Goal: Task Accomplishment & Management: Complete application form

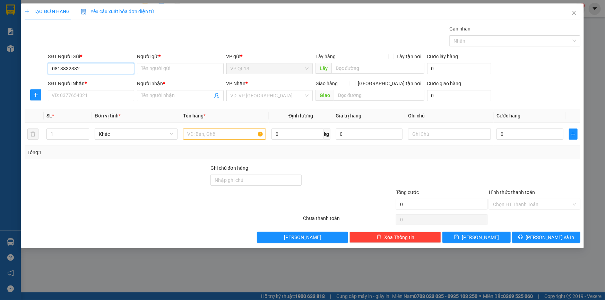
drag, startPoint x: 78, startPoint y: 68, endPoint x: 51, endPoint y: 69, distance: 27.4
click at [51, 69] on input "0813832382" at bounding box center [91, 68] width 86 height 11
type input "0813832382"
click at [60, 94] on input "SĐT Người Nhận *" at bounding box center [91, 95] width 86 height 11
paste input "0813832382"
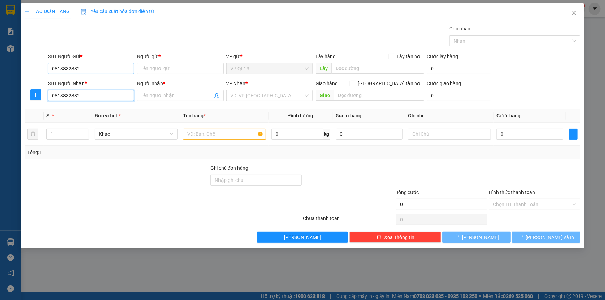
type input "0813832382"
click at [82, 69] on input "0813832382" at bounding box center [91, 68] width 86 height 11
type input "0"
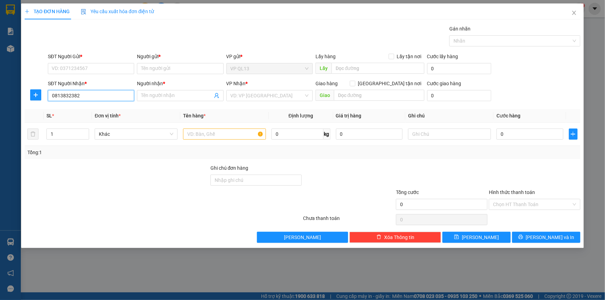
click at [85, 96] on input "0813832382" at bounding box center [91, 95] width 86 height 11
click at [167, 93] on input "Người nhận *" at bounding box center [176, 96] width 71 height 8
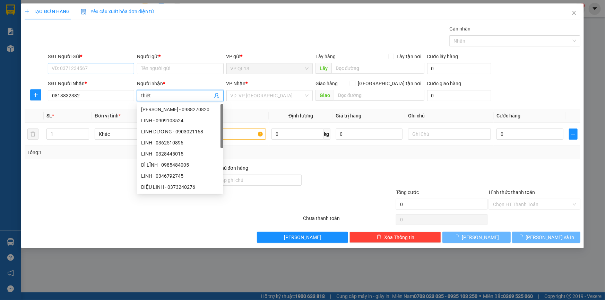
type input "thiết"
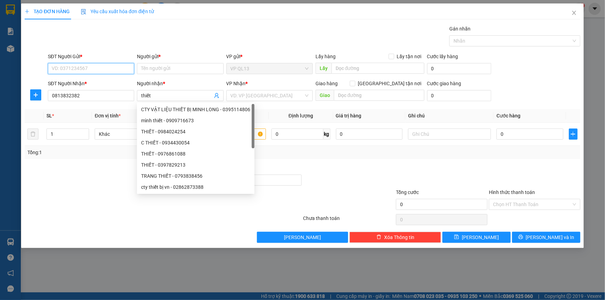
click at [99, 66] on input "SĐT Người Gửi *" at bounding box center [91, 68] width 86 height 11
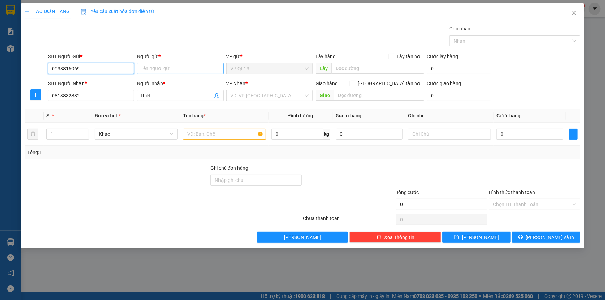
type input "0938816969"
click at [152, 69] on input "Người gửi *" at bounding box center [180, 68] width 86 height 11
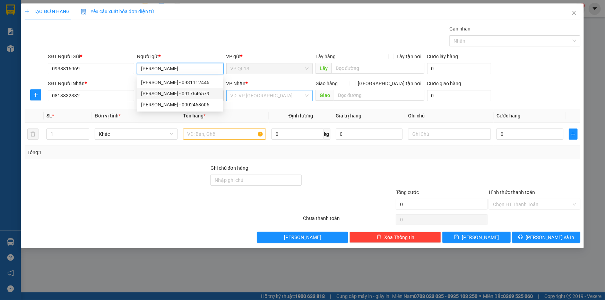
type input "[PERSON_NAME]"
click at [267, 100] on input "search" at bounding box center [267, 95] width 73 height 10
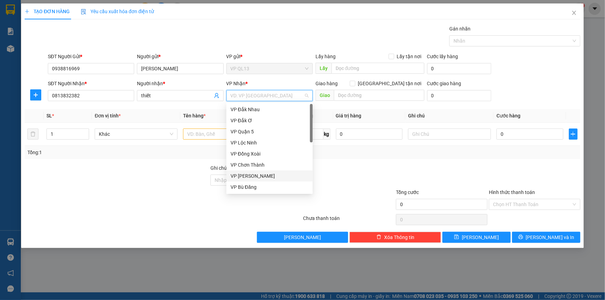
scroll to position [126, 0]
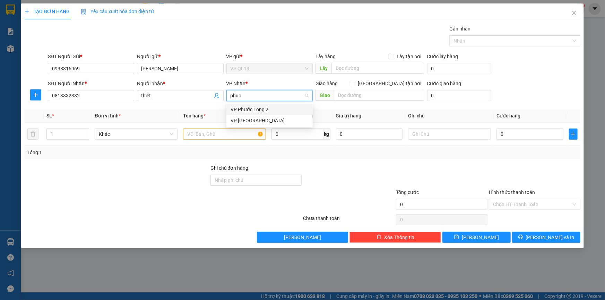
type input "phuoc"
click at [262, 111] on div "VP Phước Long 2" at bounding box center [270, 110] width 78 height 8
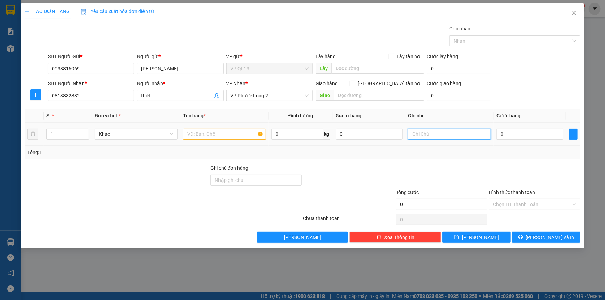
click at [426, 132] on input "text" at bounding box center [449, 134] width 83 height 11
type input "22h đi"
click at [539, 133] on input "0" at bounding box center [529, 134] width 67 height 11
type input "3"
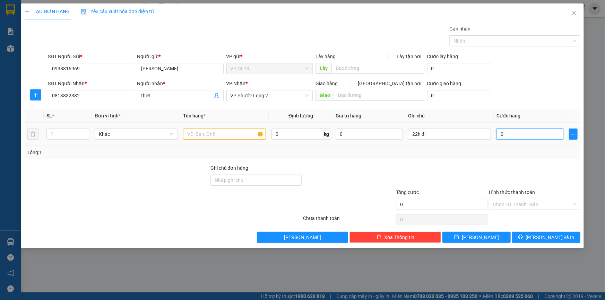
type input "3"
type input "30"
type input "30.000"
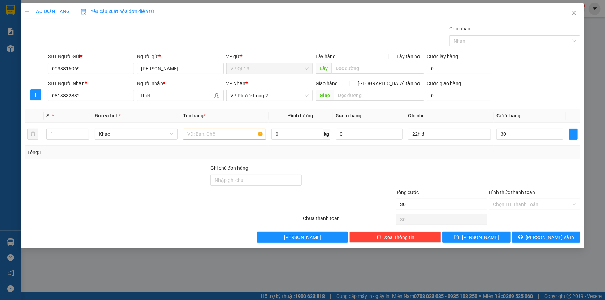
type input "30.000"
click at [518, 159] on div "Transit Pickup Surcharge Ids Transit Deliver Surcharge Ids Transit Deliver Surc…" at bounding box center [303, 134] width 556 height 218
click at [225, 135] on input "text" at bounding box center [224, 134] width 83 height 11
type input "kiện trắng nhỏ"
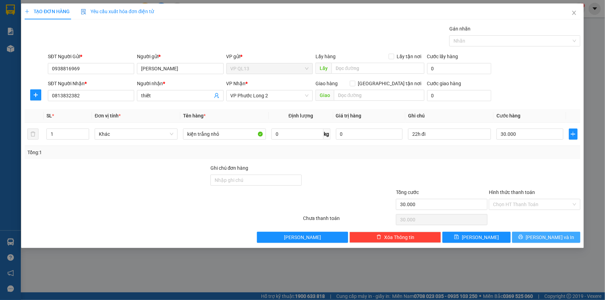
click at [537, 232] on button "Lưu và In" at bounding box center [546, 237] width 68 height 11
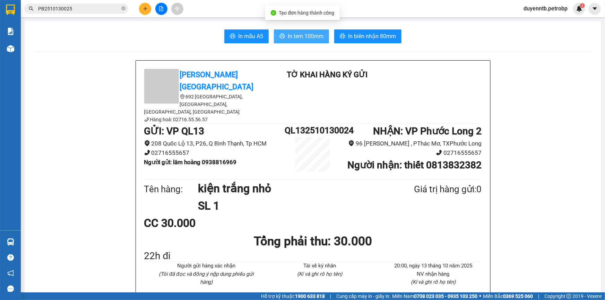
click at [314, 37] on span "In tem 100mm" at bounding box center [306, 36] width 36 height 9
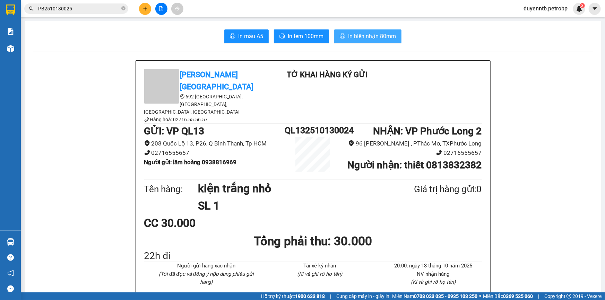
click at [343, 35] on icon "printer" at bounding box center [343, 36] width 6 height 6
click at [486, 242] on div "Petro Bình Phước 692 Phú Riềng Đỏ, P Tân Xuân, TP Đồng Xoài, Tỉnh Bình Phước Hà…" at bounding box center [313, 239] width 354 height 356
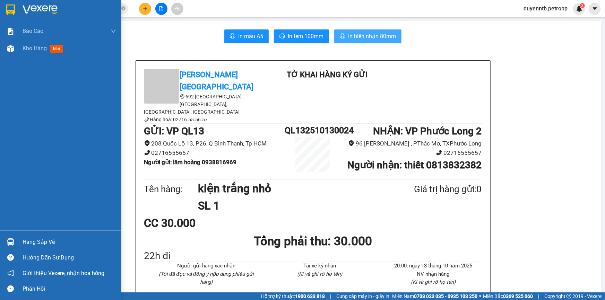
click at [20, 238] on div "Hàng sắp về" at bounding box center [60, 242] width 121 height 16
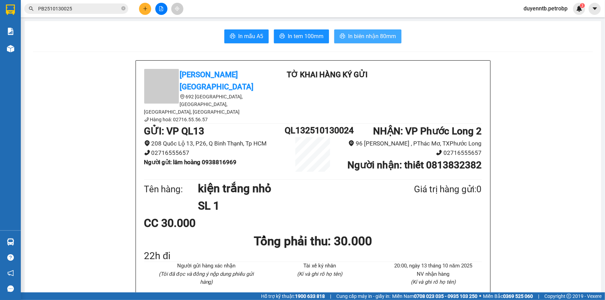
click at [47, 130] on section "Kết quả tìm kiếm ( 1 ) Bộ lọc Mã ĐH Trạng thái Món hàng Tổng cước Chưa cước Ngư…" at bounding box center [302, 150] width 605 height 300
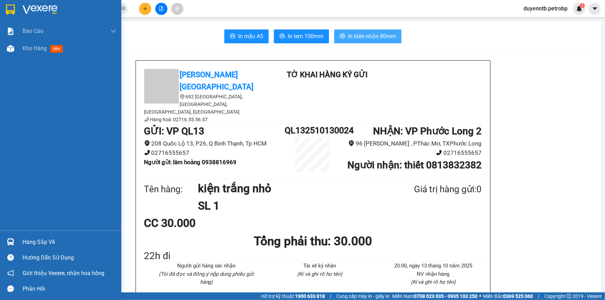
click at [8, 241] on img at bounding box center [10, 242] width 7 height 7
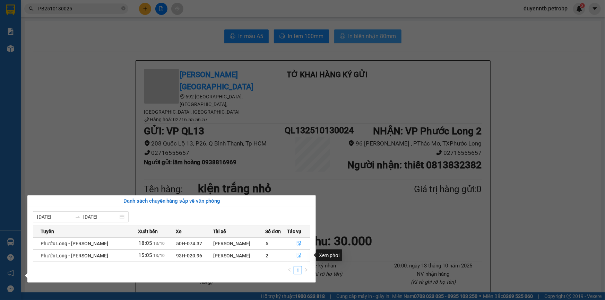
click at [299, 253] on icon "file-done" at bounding box center [298, 255] width 5 height 5
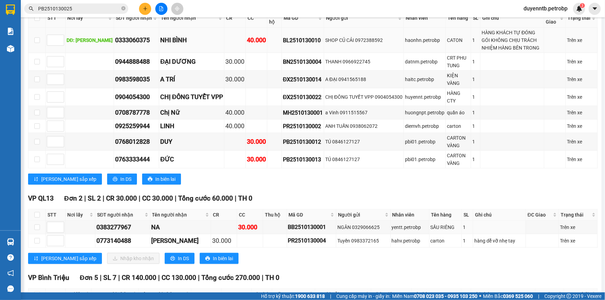
scroll to position [220, 0]
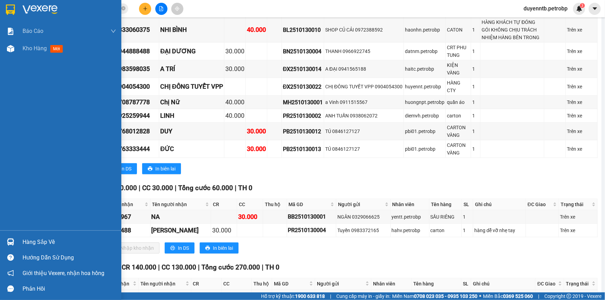
click at [12, 237] on div at bounding box center [11, 242] width 12 height 12
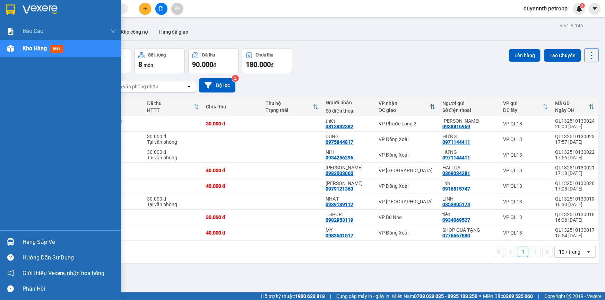
click at [14, 244] on img at bounding box center [10, 242] width 7 height 7
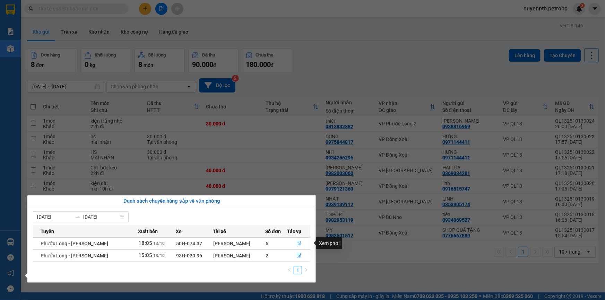
click at [297, 244] on icon "file-done" at bounding box center [299, 243] width 4 height 5
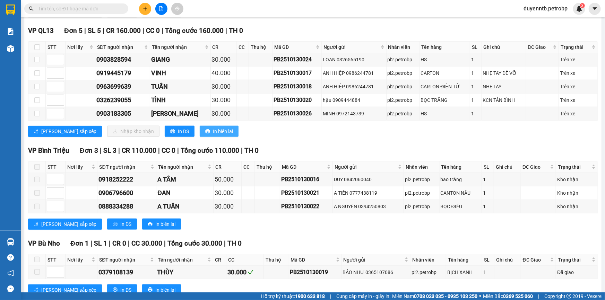
scroll to position [286, 0]
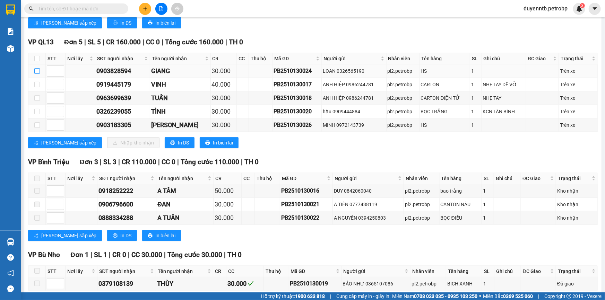
click at [36, 69] on input "checkbox" at bounding box center [37, 71] width 6 height 6
checkbox input "true"
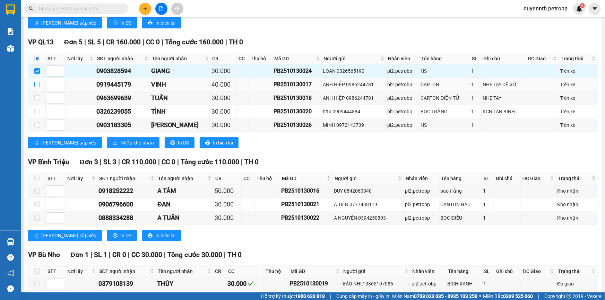
click at [36, 86] on input "checkbox" at bounding box center [37, 85] width 6 height 6
checkbox input "true"
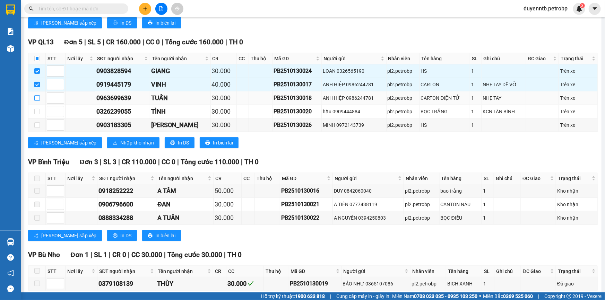
click at [38, 98] on input "checkbox" at bounding box center [37, 98] width 6 height 6
checkbox input "true"
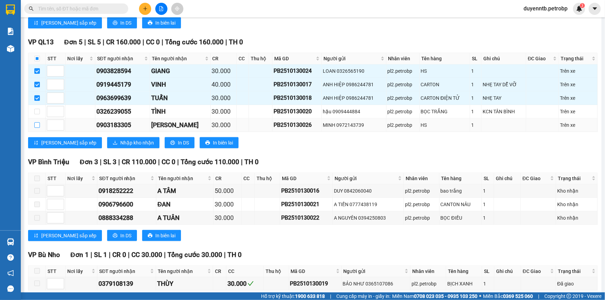
click at [35, 123] on input "checkbox" at bounding box center [37, 125] width 6 height 6
checkbox input "true"
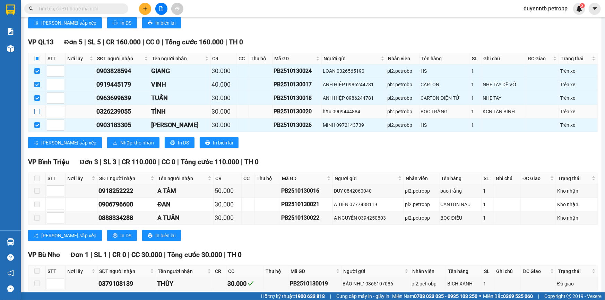
click at [35, 110] on input "checkbox" at bounding box center [37, 112] width 6 height 6
checkbox input "true"
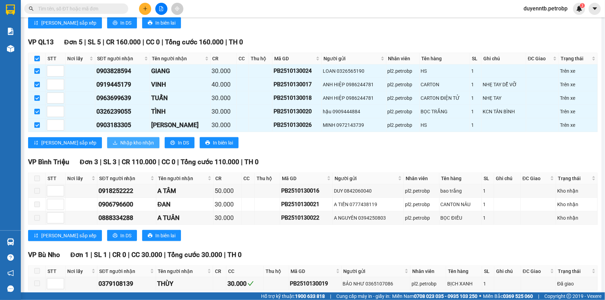
click at [120, 140] on span "Nhập kho nhận" at bounding box center [137, 143] width 34 height 8
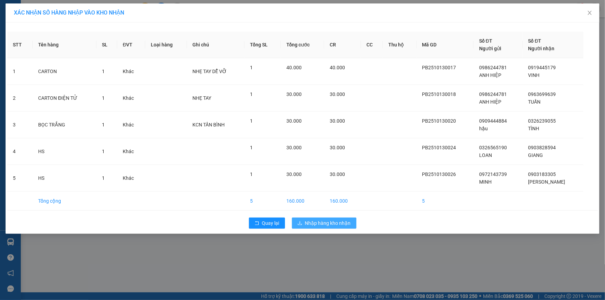
click at [300, 222] on icon "download" at bounding box center [299, 223] width 5 height 5
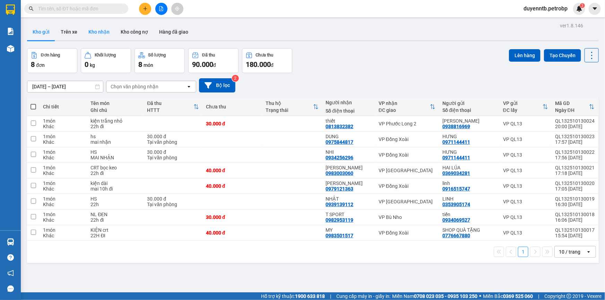
click at [93, 26] on button "Kho nhận" at bounding box center [99, 32] width 32 height 17
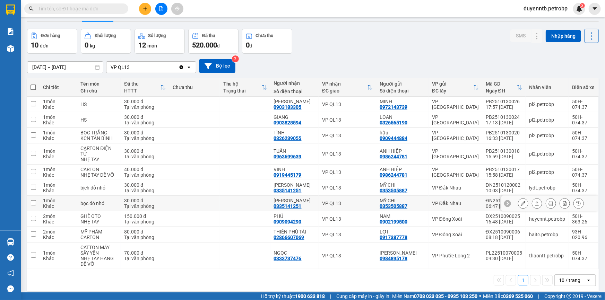
scroll to position [32, 0]
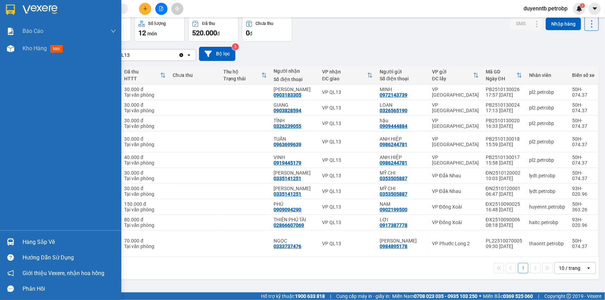
click at [20, 242] on div "Hàng sắp về" at bounding box center [60, 242] width 121 height 16
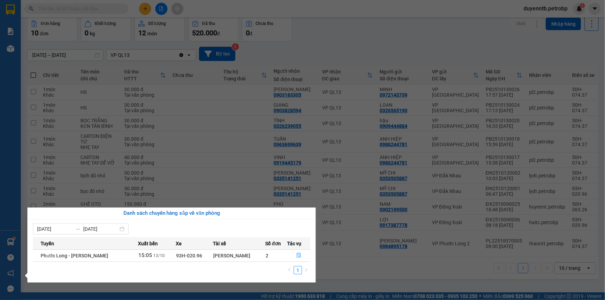
click at [239, 134] on section "Kết quả tìm kiếm ( 0 ) Bộ lọc No Data duyenntb.petrobp 3 Báo cáo 4 Thống kê doa…" at bounding box center [302, 150] width 605 height 300
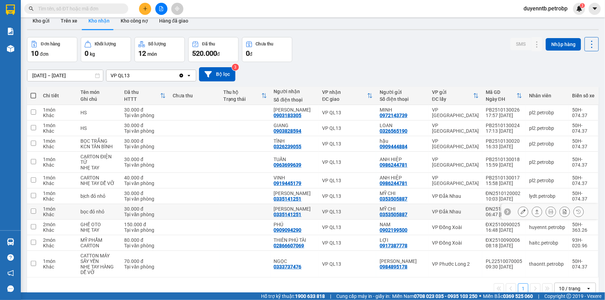
scroll to position [0, 0]
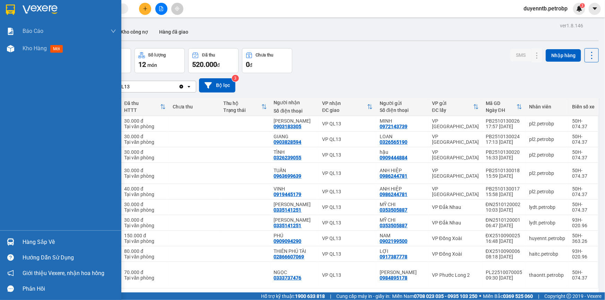
click at [10, 247] on div at bounding box center [11, 242] width 12 height 12
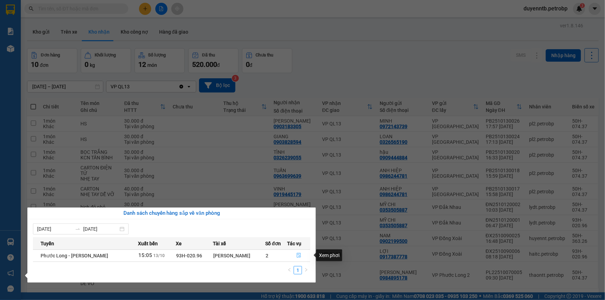
click at [295, 254] on button "button" at bounding box center [299, 255] width 23 height 11
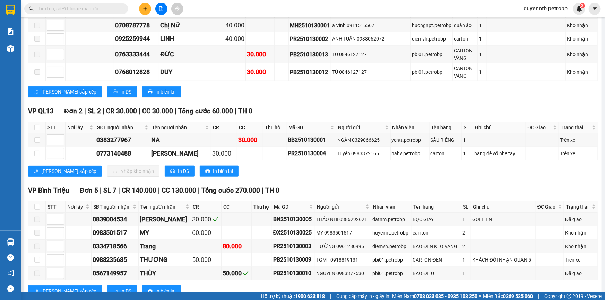
scroll to position [315, 0]
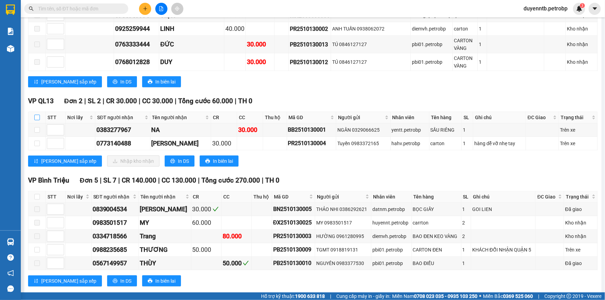
click at [34, 115] on input "checkbox" at bounding box center [37, 118] width 6 height 6
checkbox input "true"
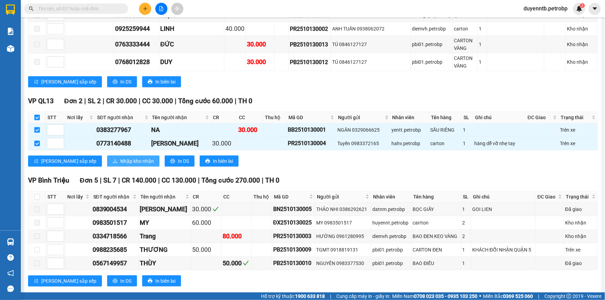
click at [120, 163] on span "Nhập kho nhận" at bounding box center [137, 161] width 34 height 8
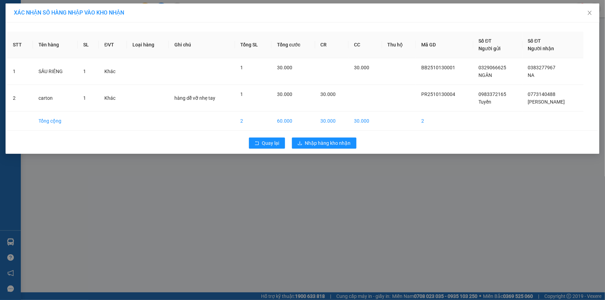
click at [322, 149] on div "Quay lại Nhập hàng kho nhận" at bounding box center [302, 143] width 590 height 18
click at [324, 145] on span "Nhập hàng kho nhận" at bounding box center [328, 143] width 46 height 8
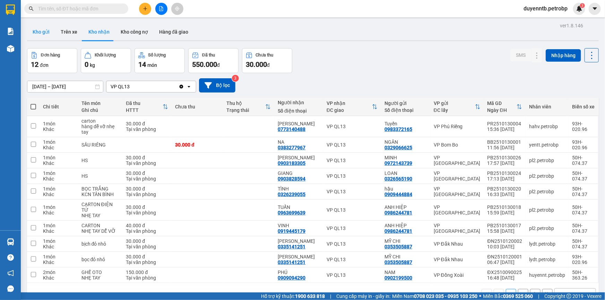
click at [42, 31] on button "Kho gửi" at bounding box center [41, 32] width 28 height 17
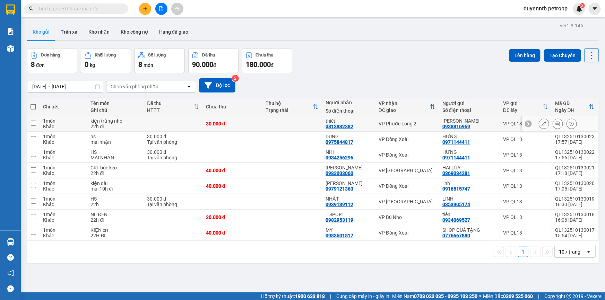
click at [47, 121] on div "1 món" at bounding box center [63, 121] width 41 height 6
checkbox input "true"
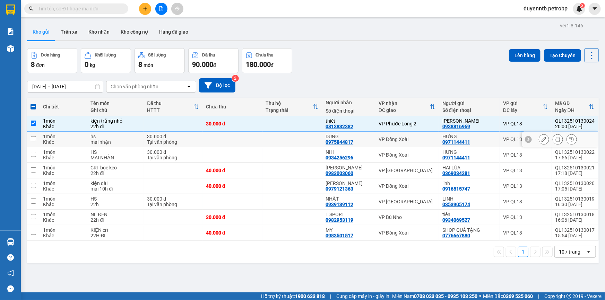
click at [54, 138] on div "1 món" at bounding box center [63, 137] width 41 height 6
checkbox input "true"
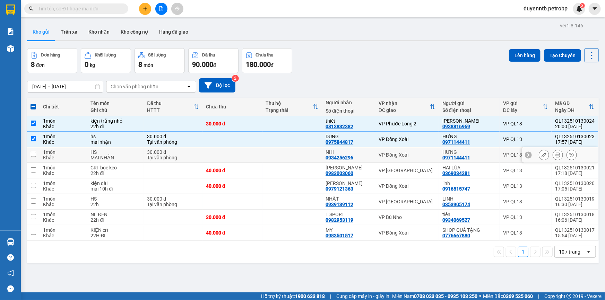
click at [38, 154] on td at bounding box center [33, 155] width 12 height 16
checkbox input "true"
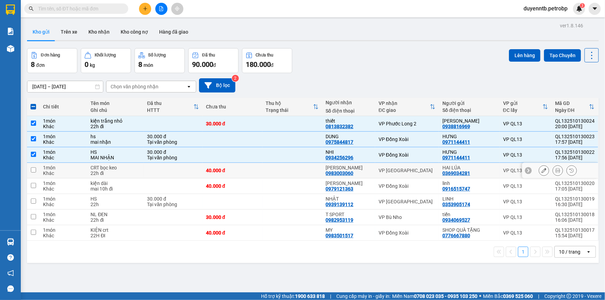
click at [37, 166] on td at bounding box center [33, 171] width 12 height 16
checkbox input "true"
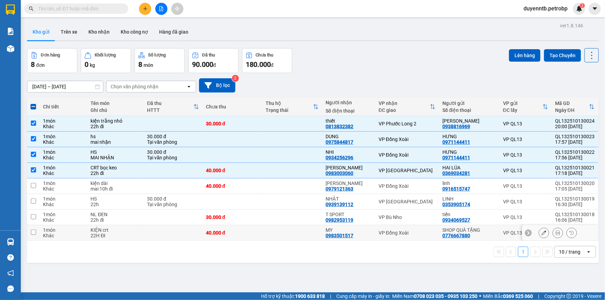
click at [34, 233] on input "checkbox" at bounding box center [33, 232] width 5 height 5
checkbox input "true"
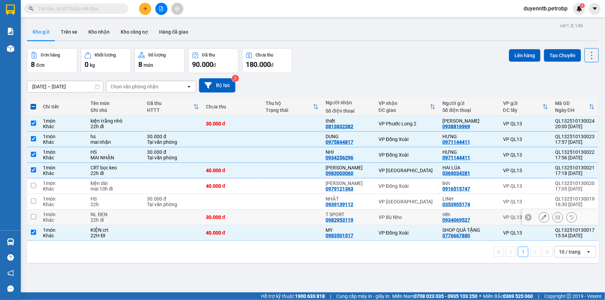
click at [36, 216] on td at bounding box center [33, 218] width 12 height 16
checkbox input "true"
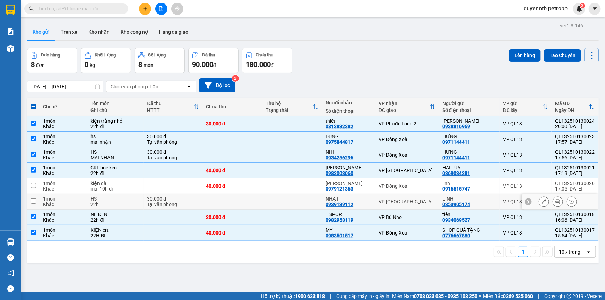
click at [34, 199] on input "checkbox" at bounding box center [33, 201] width 5 height 5
checkbox input "true"
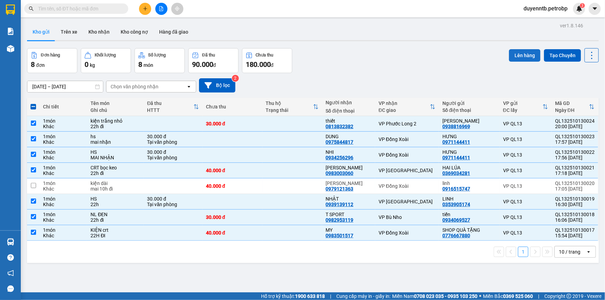
click at [529, 55] on button "Lên hàng" at bounding box center [525, 55] width 32 height 12
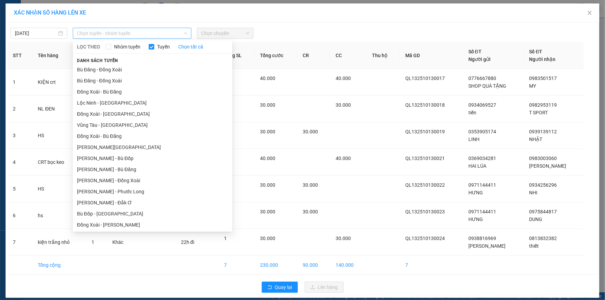
click at [173, 31] on span "Chọn tuyến - nhóm tuyến" at bounding box center [132, 33] width 110 height 10
click at [124, 190] on li "[PERSON_NAME] - Phước Long" at bounding box center [152, 191] width 159 height 11
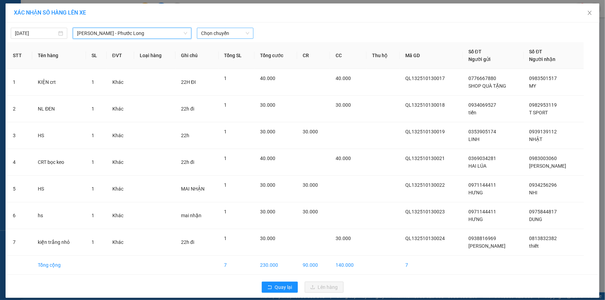
click at [205, 35] on span "Chọn chuyến" at bounding box center [225, 33] width 48 height 10
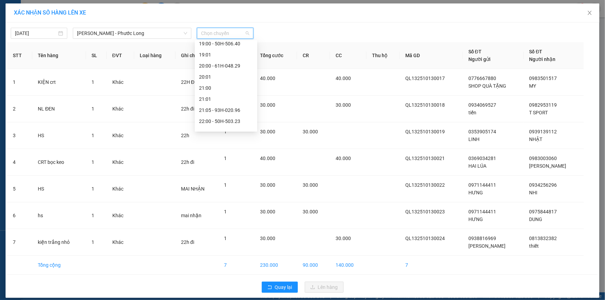
scroll to position [409, 0]
click at [218, 106] on div "21:05 - 93H-020.96" at bounding box center [226, 104] width 54 height 8
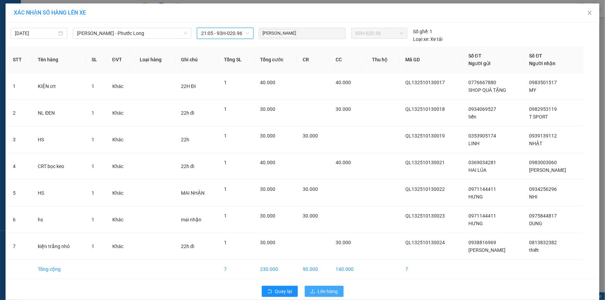
click at [317, 287] on button "Lên hàng" at bounding box center [324, 291] width 39 height 11
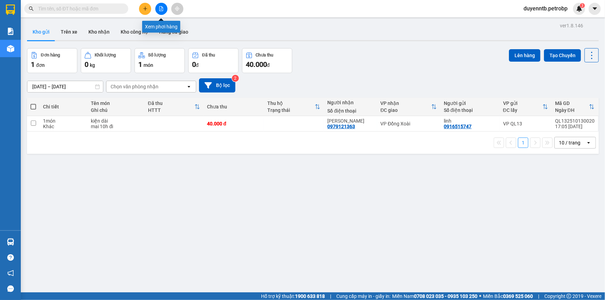
click at [161, 6] on icon "file-add" at bounding box center [161, 8] width 5 height 5
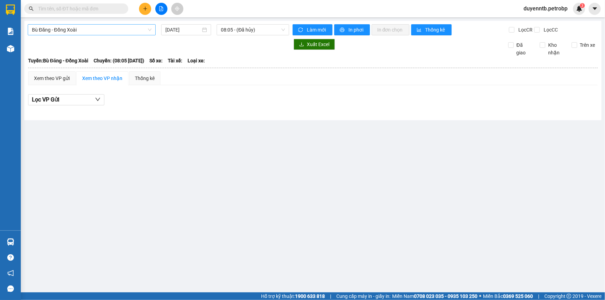
click at [99, 28] on span "Bù Đăng - Đồng Xoài" at bounding box center [92, 30] width 120 height 10
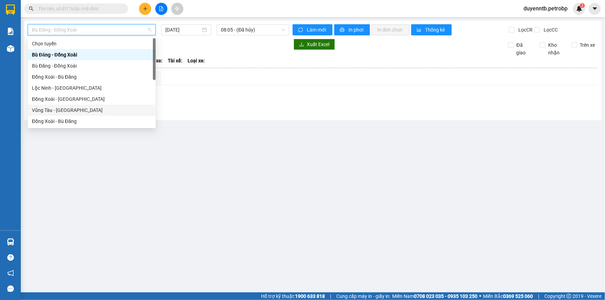
scroll to position [94, 0]
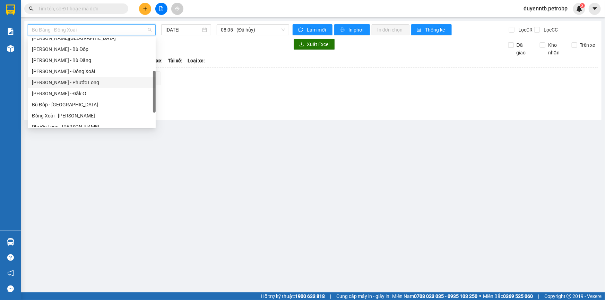
click at [86, 84] on div "[PERSON_NAME] - Phước Long" at bounding box center [92, 83] width 120 height 8
type input "[DATE]"
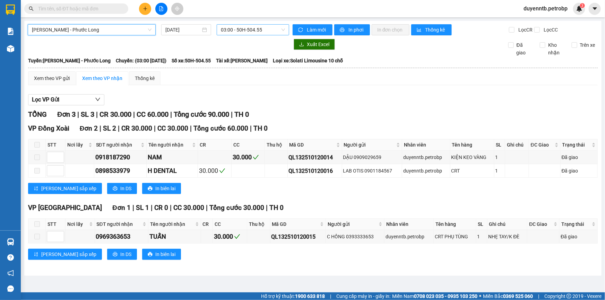
click at [219, 28] on div "03:00 - 50H-504.55" at bounding box center [253, 29] width 72 height 11
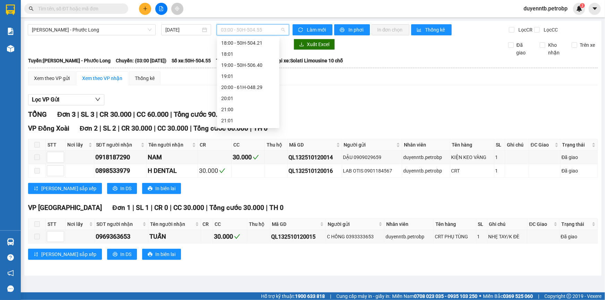
scroll to position [409, 0]
click at [239, 102] on div "21:05 - 93H-020.96" at bounding box center [248, 100] width 54 height 8
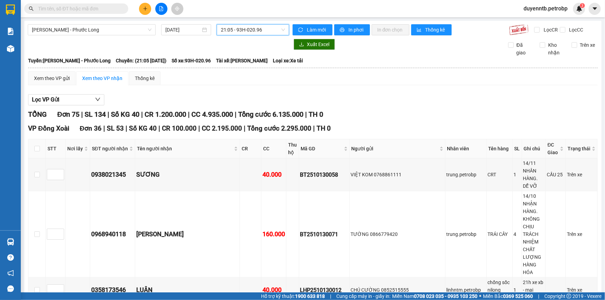
scroll to position [31, 0]
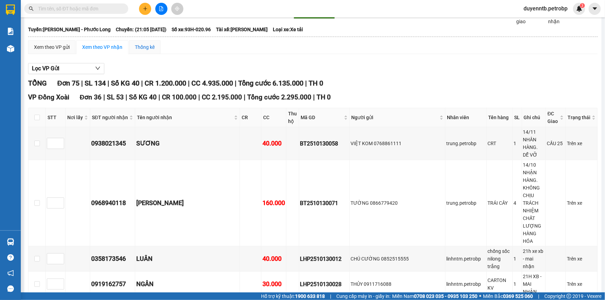
click at [153, 46] on div "Thống kê" at bounding box center [145, 47] width 20 height 8
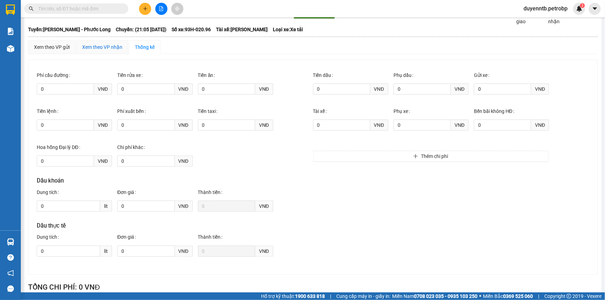
click at [115, 44] on div "Xem theo VP nhận" at bounding box center [102, 47] width 40 height 8
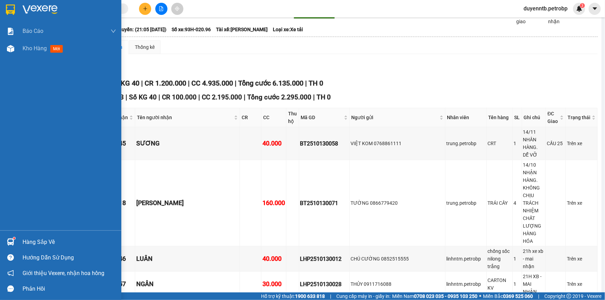
click at [25, 248] on div "Hàng sắp về" at bounding box center [60, 242] width 121 height 16
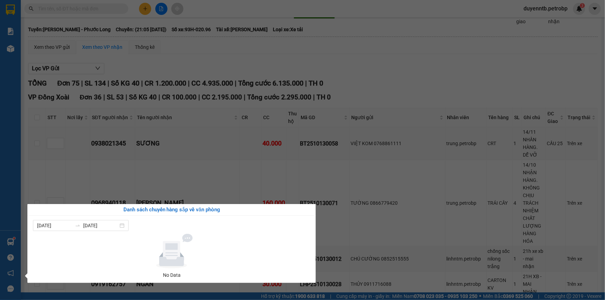
click at [98, 170] on section "Kết quả tìm kiếm ( 0 ) Bộ lọc No Data duyenntb.petrobp 3 Báo cáo 4 Thống kê doa…" at bounding box center [302, 150] width 605 height 300
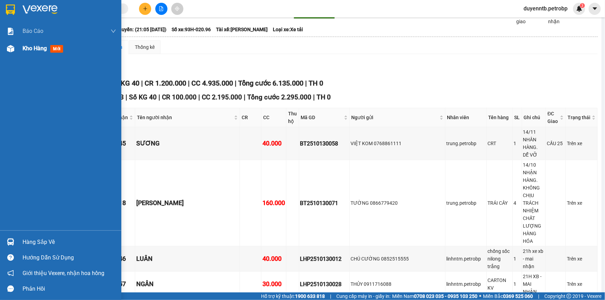
click at [13, 46] on img at bounding box center [10, 48] width 7 height 7
